Goal: Task Accomplishment & Management: Complete application form

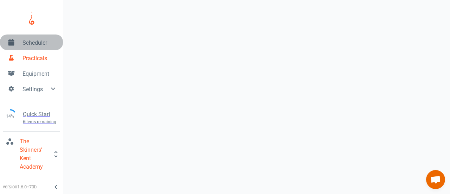
click at [27, 44] on span "Scheduler" at bounding box center [40, 43] width 35 height 8
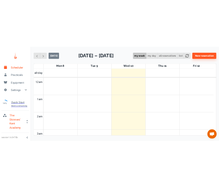
scroll to position [283, 0]
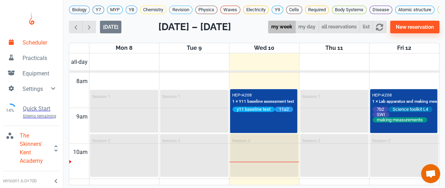
click at [92, 24] on div "Biology Y7 MYP Y8 Chemistry Revision Physics Waves Electricity Y9 Cells Require…" at bounding box center [254, 88] width 382 height 177
click at [90, 31] on span "button" at bounding box center [88, 27] width 7 height 7
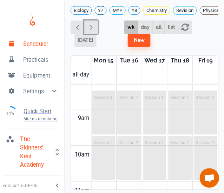
scroll to position [298, 0]
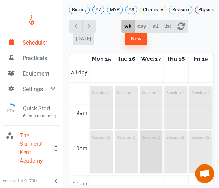
click at [153, 139] on div "Session 2" at bounding box center [151, 151] width 22 height 41
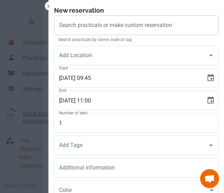
click at [140, 27] on div "Search practicals or make custom reservation Search practicals or make custom r…" at bounding box center [136, 25] width 165 height 20
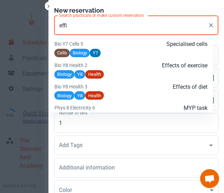
scroll to position [1057, 0]
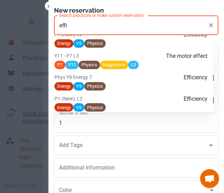
click at [164, 91] on div "Energy Y9 Physics" at bounding box center [131, 86] width 153 height 9
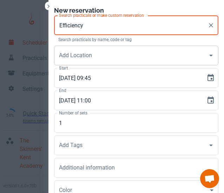
type input "Efficiency"
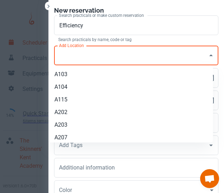
click at [131, 60] on input "Add Location" at bounding box center [131, 55] width 148 height 13
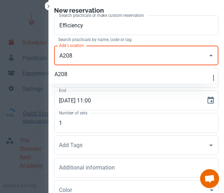
click at [119, 75] on li "A208" at bounding box center [131, 74] width 165 height 13
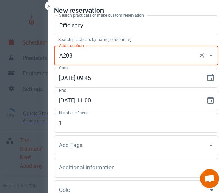
type input "A208"
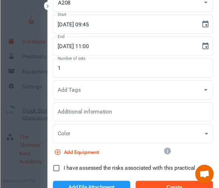
scroll to position [58, 0]
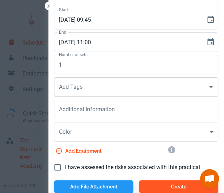
click at [121, 85] on input "Add Tags" at bounding box center [131, 87] width 148 height 13
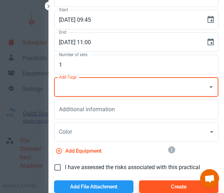
click at [121, 85] on input "Add Tags" at bounding box center [131, 87] width 148 height 13
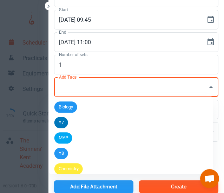
click at [121, 85] on input "Add Tags" at bounding box center [131, 87] width 148 height 13
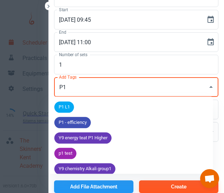
type input "P1"
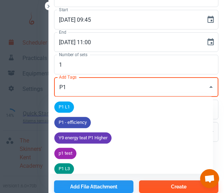
click at [83, 124] on span "P1 - efficiency" at bounding box center [73, 123] width 37 height 7
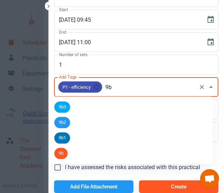
type input "9b2"
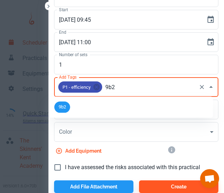
click at [67, 108] on span "9b2" at bounding box center [63, 107] width 16 height 7
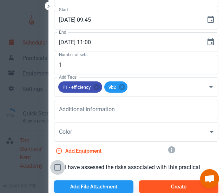
click at [55, 165] on input "I have assessed the risks associated with this practical" at bounding box center [57, 167] width 15 height 15
checkbox input "true"
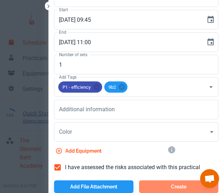
click at [169, 187] on button "Create" at bounding box center [178, 187] width 79 height 13
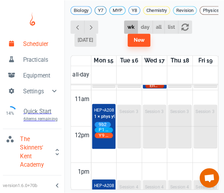
scroll to position [390, 0]
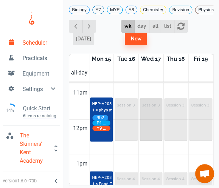
click at [149, 102] on div "Session 3" at bounding box center [151, 119] width 22 height 41
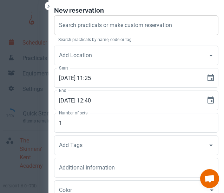
click at [112, 29] on input "Search practicals or make custom reservation" at bounding box center [136, 25] width 158 height 13
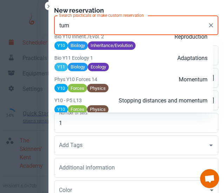
scroll to position [885, 0]
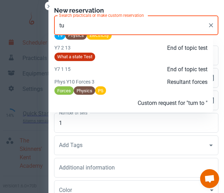
type input "t"
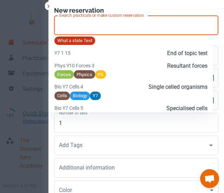
scroll to position [902, 0]
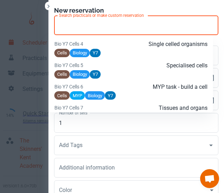
click at [103, 28] on input "Search practicals or make custom reservation" at bounding box center [136, 25] width 158 height 13
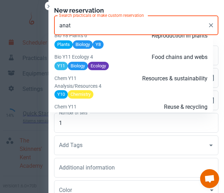
scroll to position [931, 0]
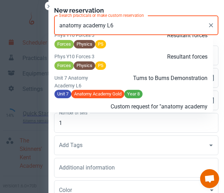
click at [148, 83] on p "Tums to Bums Demonstration" at bounding box center [156, 78] width 102 height 8
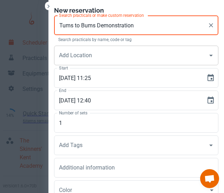
type input "Tums to Bums Demonstration"
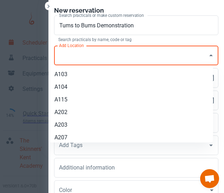
click at [94, 58] on input "Add Location" at bounding box center [131, 55] width 148 height 13
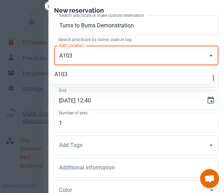
click at [80, 78] on li "A103" at bounding box center [131, 74] width 165 height 13
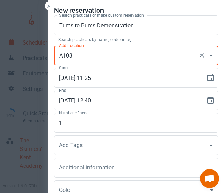
type input "A103"
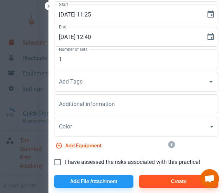
scroll to position [64, 0]
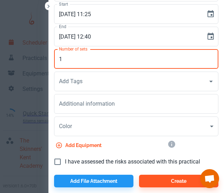
click at [86, 62] on input "1" at bounding box center [136, 59] width 165 height 20
click at [84, 81] on input "Add Tags" at bounding box center [131, 81] width 148 height 13
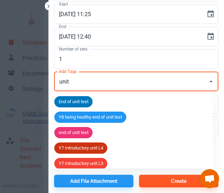
type input "unit 7"
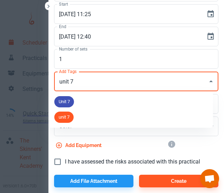
click at [68, 104] on span "Unit 7" at bounding box center [65, 101] width 20 height 7
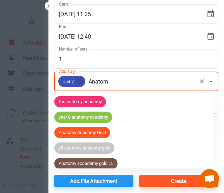
type input "Anatomy"
click at [98, 133] on span "Anatomy Academy Gold" at bounding box center [83, 132] width 56 height 7
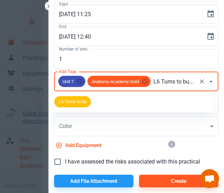
type input "L6 Tums to bums"
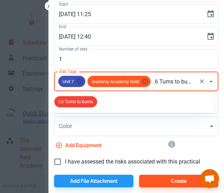
scroll to position [0, 5]
click at [84, 104] on span "L6 Tums to bums" at bounding box center [76, 101] width 43 height 7
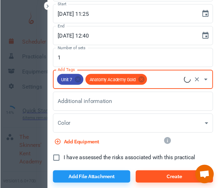
scroll to position [0, 0]
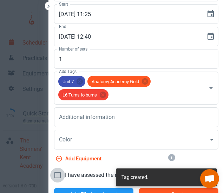
click at [54, 179] on input "I have assessed the risks associated with this practical" at bounding box center [57, 175] width 15 height 15
checkbox input "true"
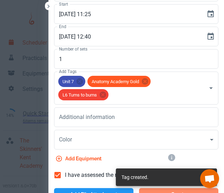
click at [151, 192] on button "Create" at bounding box center [178, 194] width 79 height 13
